Goal: Task Accomplishment & Management: Manage account settings

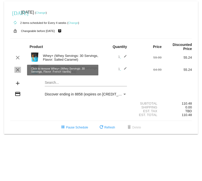
click at [17, 68] on mat-icon "clear" at bounding box center [18, 70] width 6 height 6
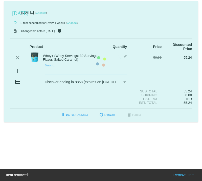
click at [56, 70] on mat-card "[DATE] [DATE] ( Change ) autorenew 1 item scheduled for Every 4 weeks ( Change …" at bounding box center [101, 61] width 194 height 120
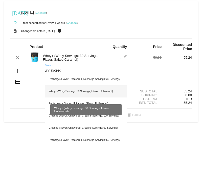
type input "unflavored"
click at [52, 90] on div "Whey+ (Whey Servings: 30 Servings, Flavor: Unflavored)" at bounding box center [86, 91] width 82 height 12
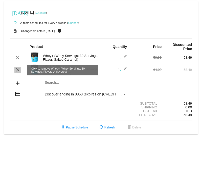
click at [19, 70] on mat-icon "clear" at bounding box center [18, 70] width 6 height 6
